Goal: Information Seeking & Learning: Learn about a topic

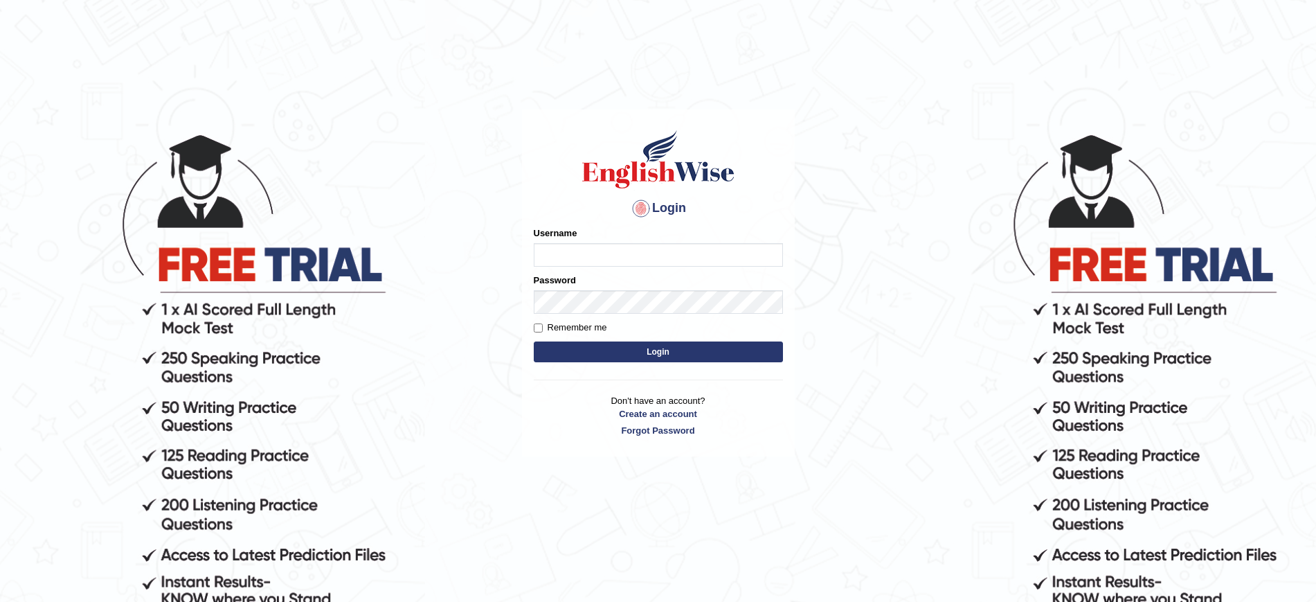
type input "bhagwantbrar"
click at [690, 372] on div "Login Please fix the following errors: Username bhagwantbrar Password Remember …" at bounding box center [658, 282] width 273 height 347
click at [687, 352] on button "Login" at bounding box center [658, 351] width 249 height 21
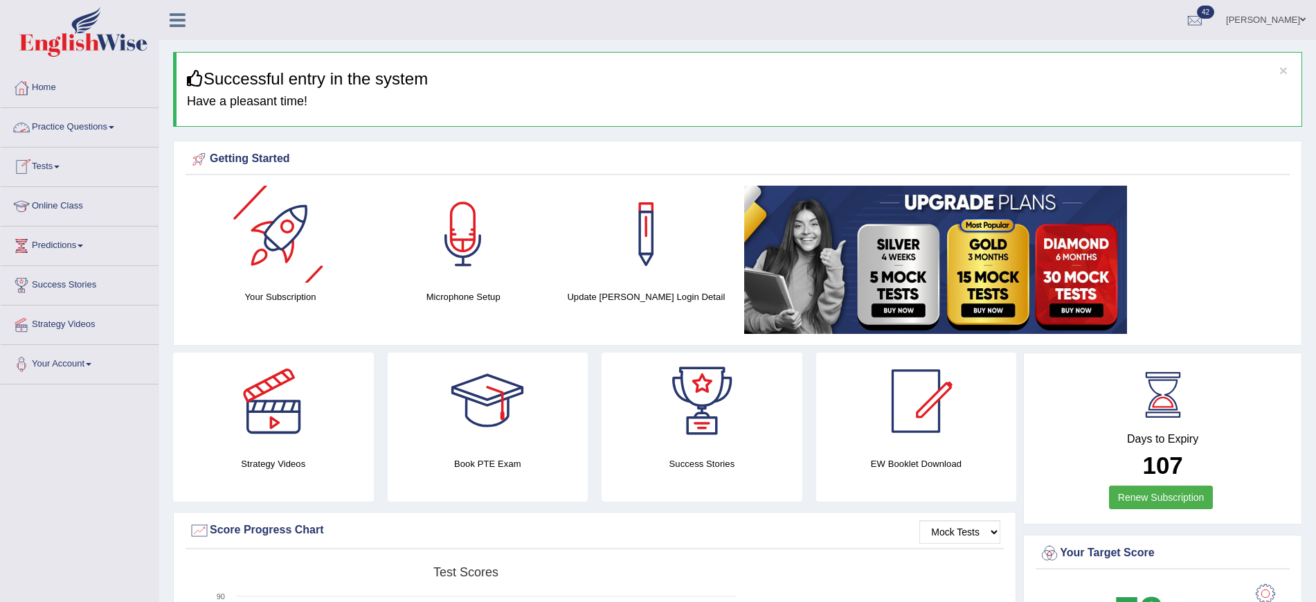
click at [102, 122] on link "Practice Questions" at bounding box center [80, 125] width 158 height 35
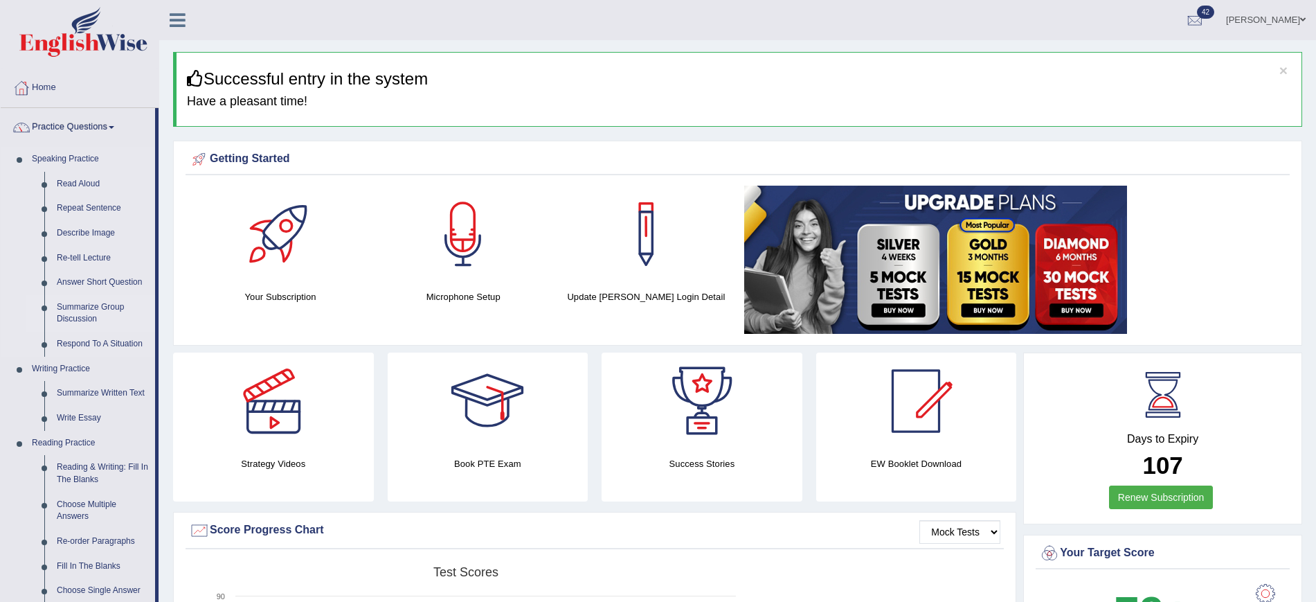
click at [97, 304] on link "Summarize Group Discussion" at bounding box center [103, 313] width 105 height 37
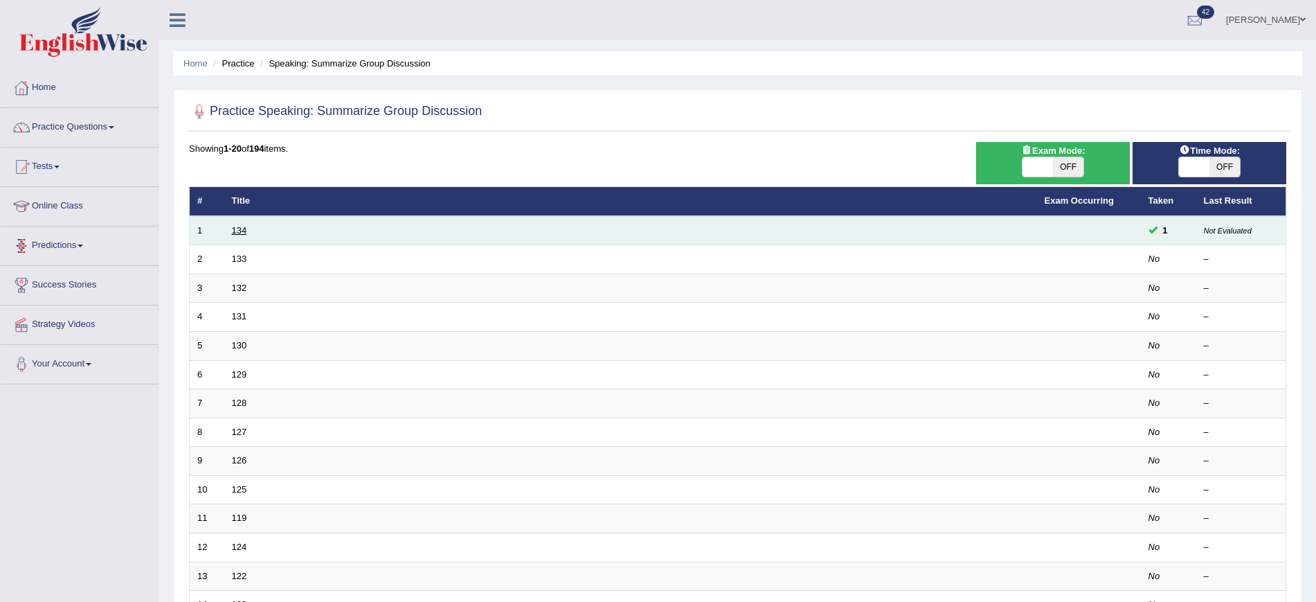
click at [240, 226] on link "134" at bounding box center [239, 230] width 15 height 10
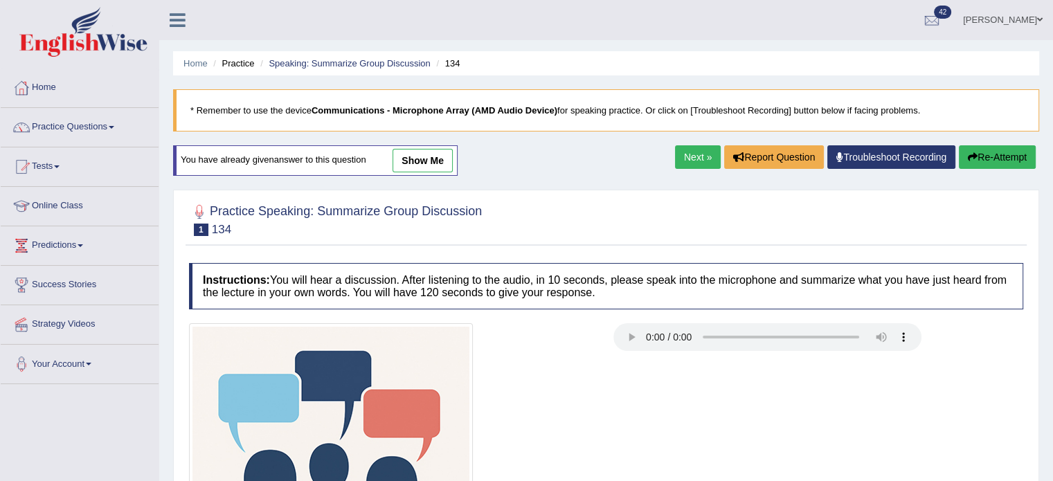
click at [442, 155] on link "show me" at bounding box center [423, 161] width 60 height 24
click at [443, 87] on div "Home Practice Speaking: Summarize Group Discussion 134 * Remember to use the de…" at bounding box center [606, 346] width 894 height 692
click at [439, 94] on blockquote "* Remember to use the device Communications - Microphone Array (AMD Audio Devic…" at bounding box center [606, 110] width 866 height 42
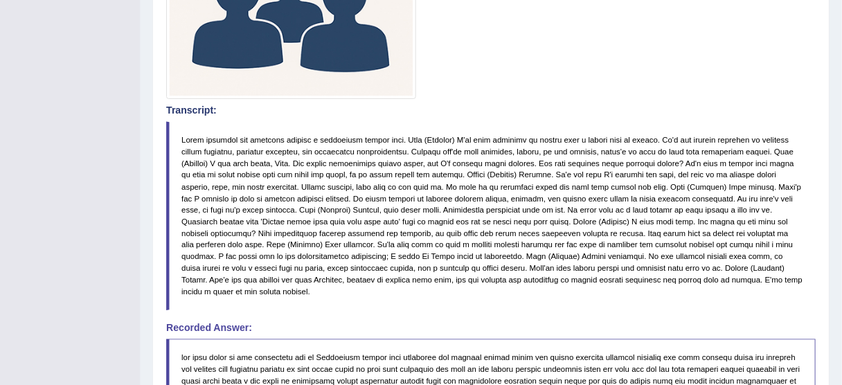
scroll to position [485, 0]
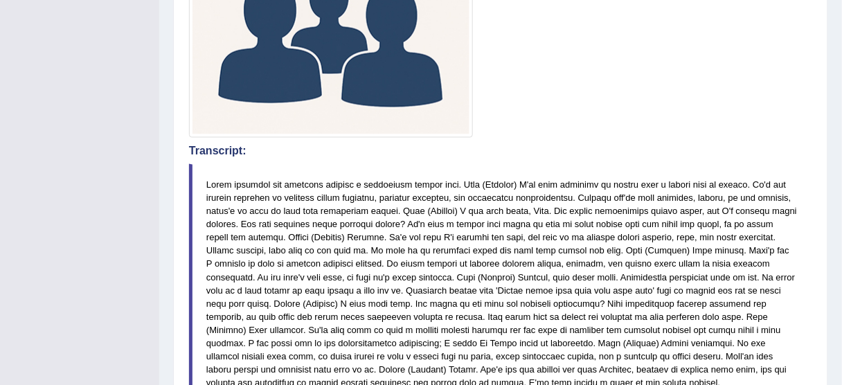
drag, startPoint x: 680, startPoint y: 7, endPoint x: 440, endPoint y: 66, distance: 247.3
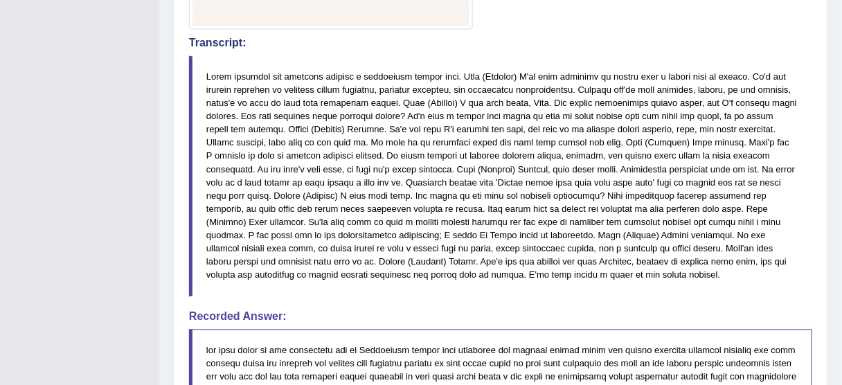
scroll to position [595, 0]
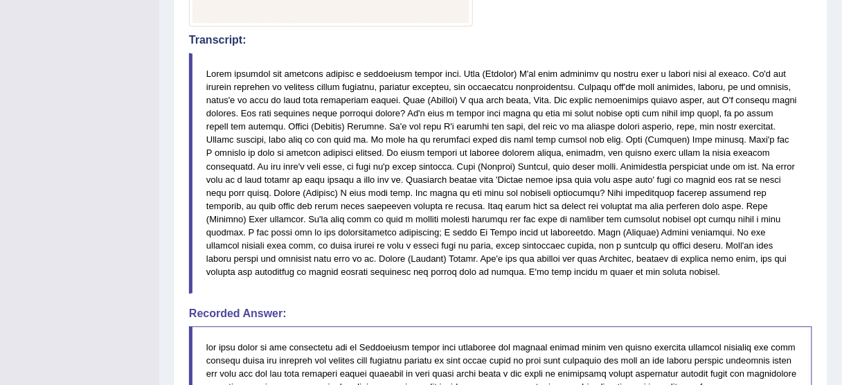
drag, startPoint x: 369, startPoint y: 95, endPoint x: 378, endPoint y: 100, distance: 10.6
click at [378, 100] on blockquote at bounding box center [500, 173] width 623 height 241
click at [370, 94] on blockquote at bounding box center [500, 173] width 623 height 241
drag, startPoint x: 374, startPoint y: 97, endPoint x: 480, endPoint y: 99, distance: 105.9
click at [480, 99] on blockquote at bounding box center [500, 173] width 623 height 241
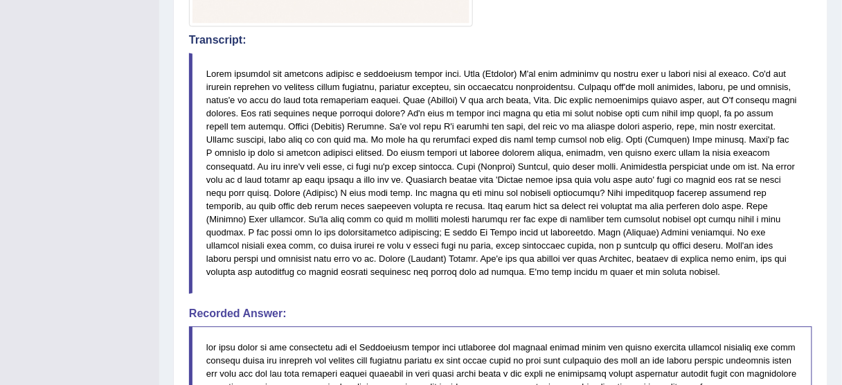
click at [480, 99] on blockquote at bounding box center [500, 173] width 623 height 241
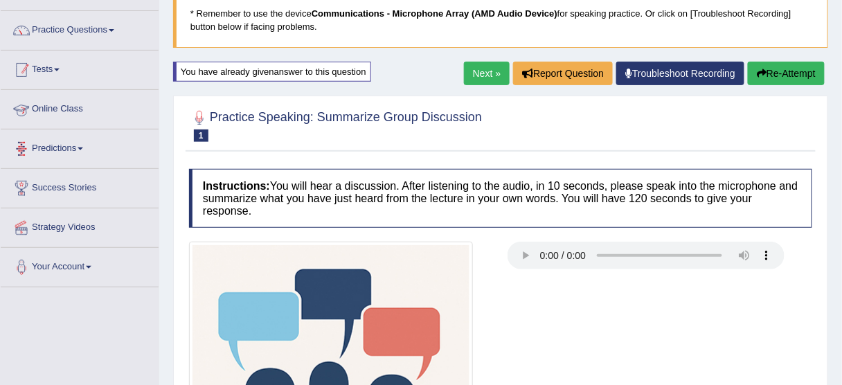
scroll to position [42, 0]
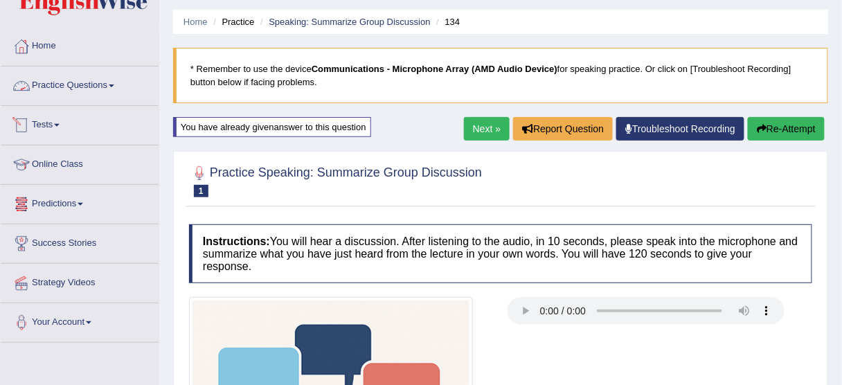
click at [89, 80] on link "Practice Questions" at bounding box center [80, 83] width 158 height 35
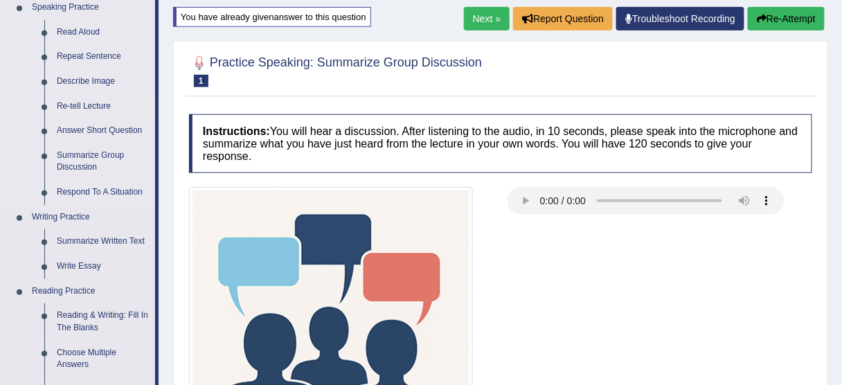
scroll to position [208, 0]
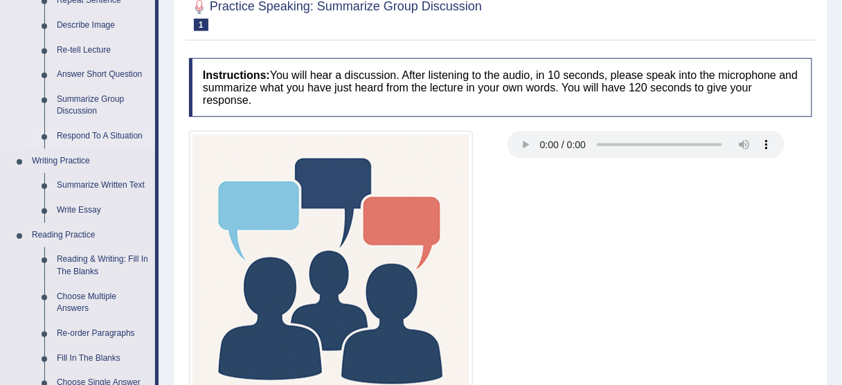
click at [111, 130] on link "Respond To A Situation" at bounding box center [103, 136] width 105 height 25
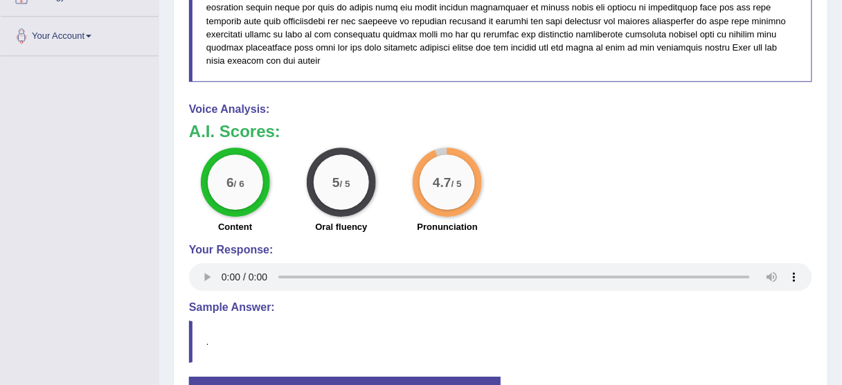
scroll to position [1070, 0]
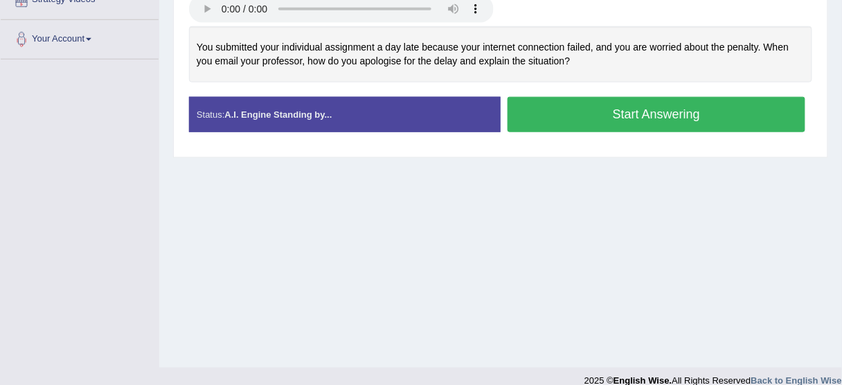
scroll to position [332, 0]
